Goal: Check status: Check status

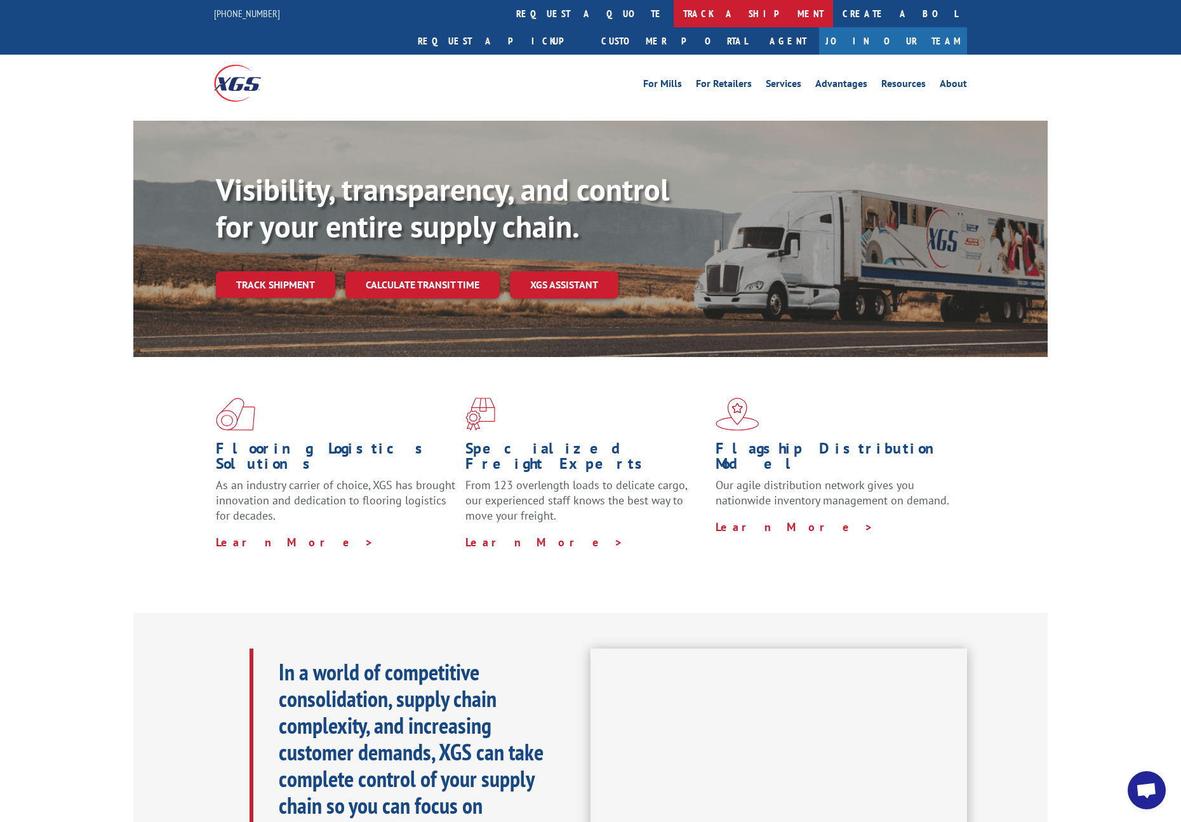
click at [674, 18] on link "track a shipment" at bounding box center [753, 13] width 159 height 27
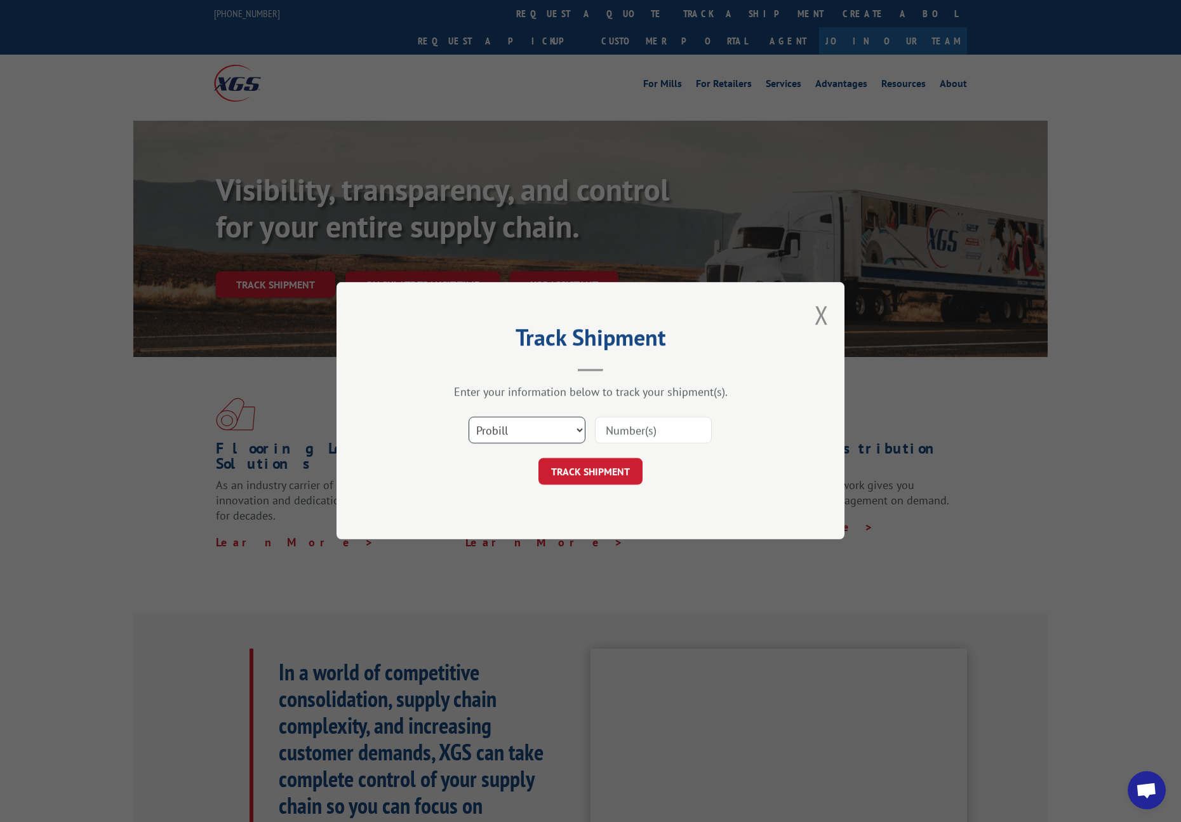
click at [537, 431] on select "Select category... Probill BOL PO" at bounding box center [527, 430] width 117 height 27
click at [469, 417] on select "Select category... Probill BOL PO" at bounding box center [527, 430] width 117 height 27
click at [653, 425] on input at bounding box center [653, 430] width 117 height 27
paste input "17001988"
type input "17001988"
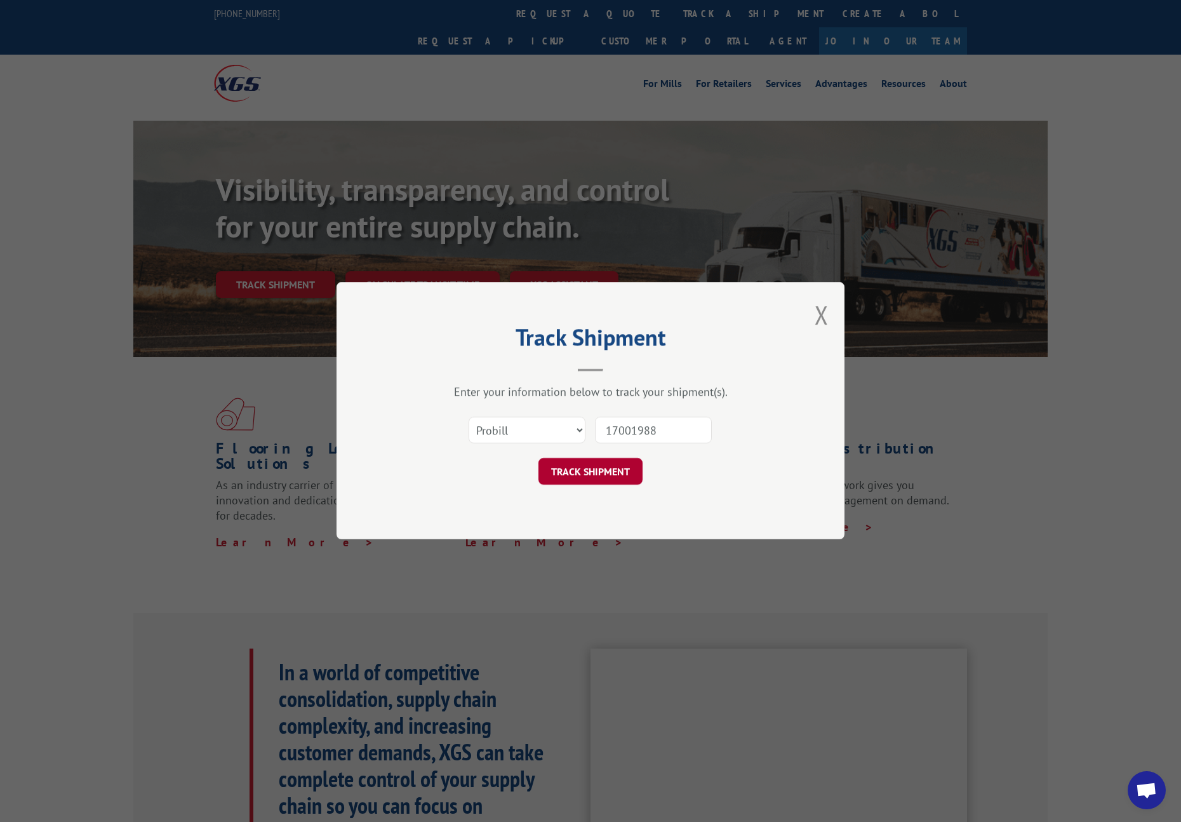
click at [633, 473] on button "TRACK SHIPMENT" at bounding box center [591, 472] width 104 height 27
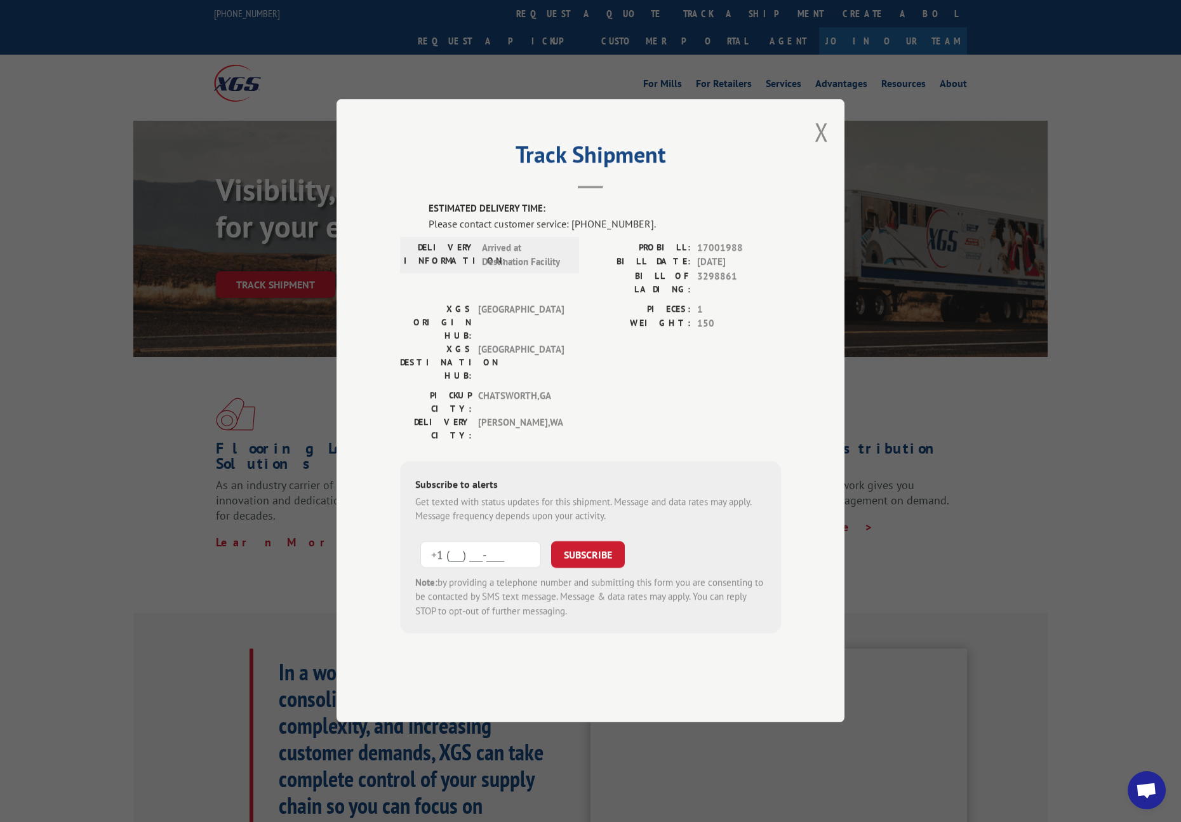
click at [473, 541] on input "+1 (___) ___-____" at bounding box center [481, 554] width 121 height 27
type input "[PHONE_NUMBER]"
click at [619, 541] on button "SUBSCRIBE" at bounding box center [588, 554] width 74 height 27
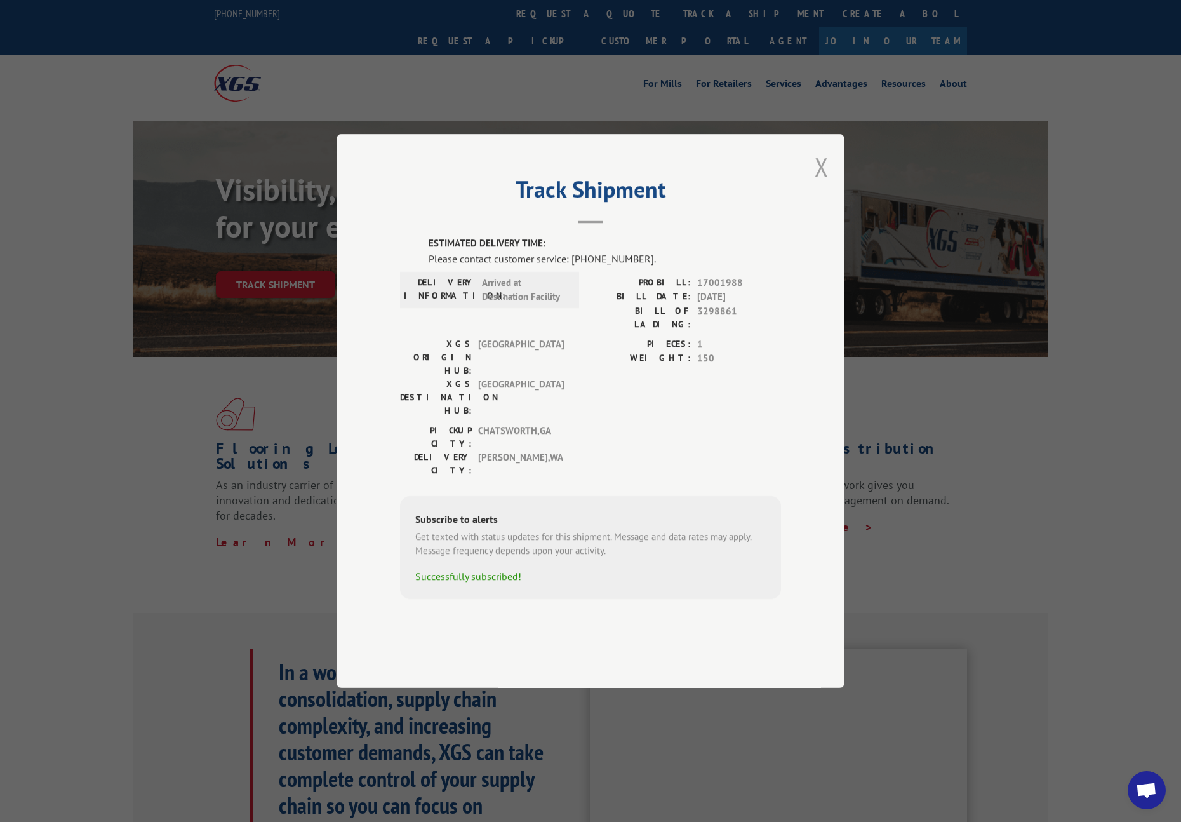
click at [819, 184] on button "Close modal" at bounding box center [822, 167] width 14 height 34
